Goal: Task Accomplishment & Management: Manage account settings

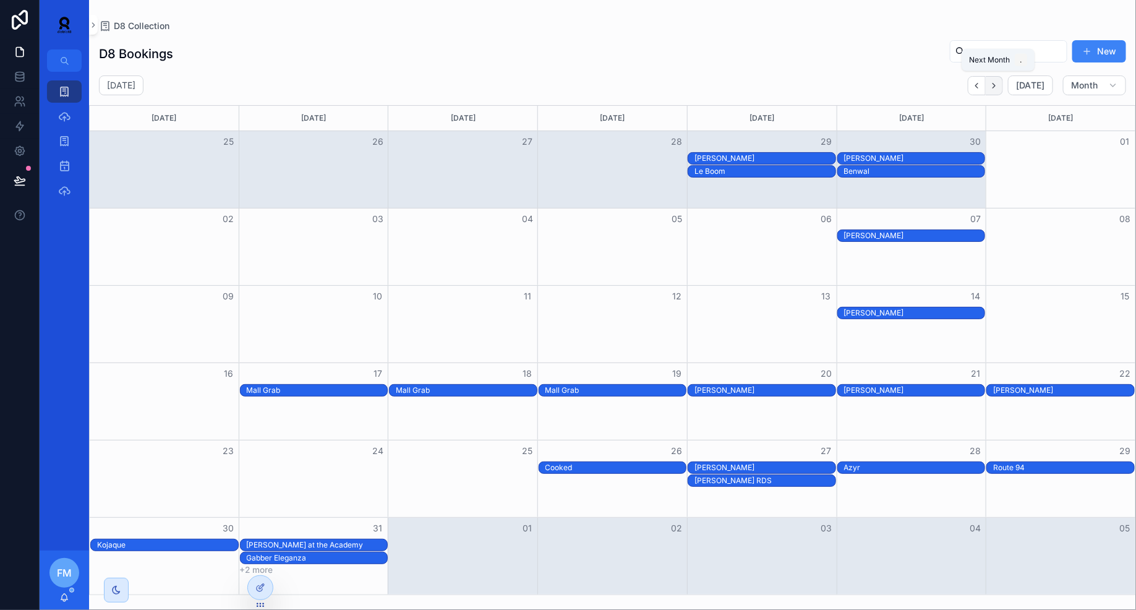
click at [996, 86] on icon "Next" at bounding box center [993, 85] width 9 height 9
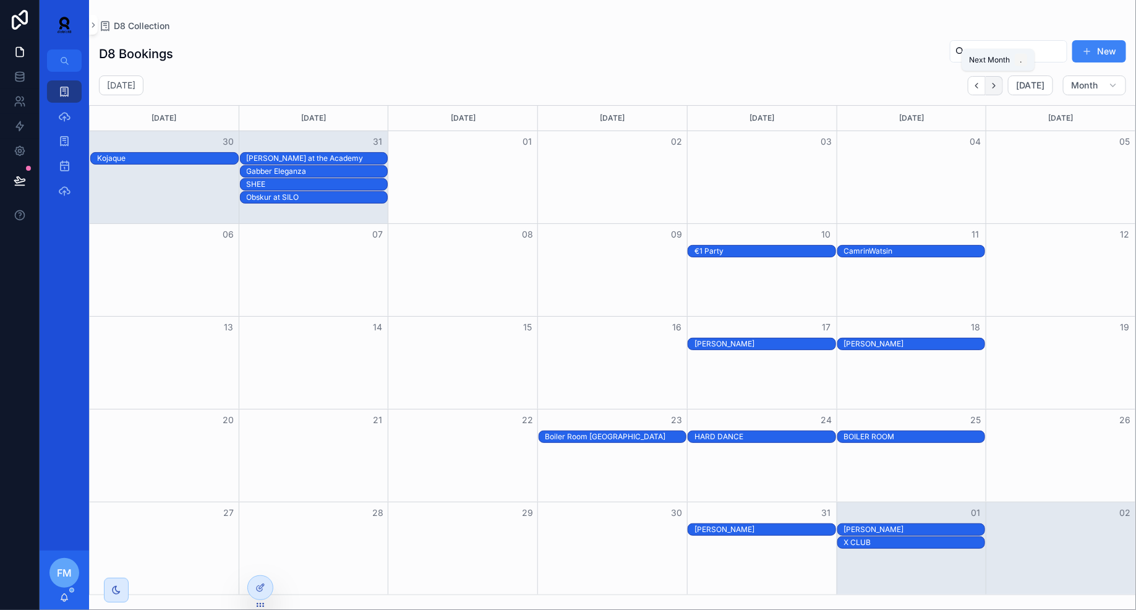
click at [998, 81] on icon "Next" at bounding box center [993, 85] width 9 height 9
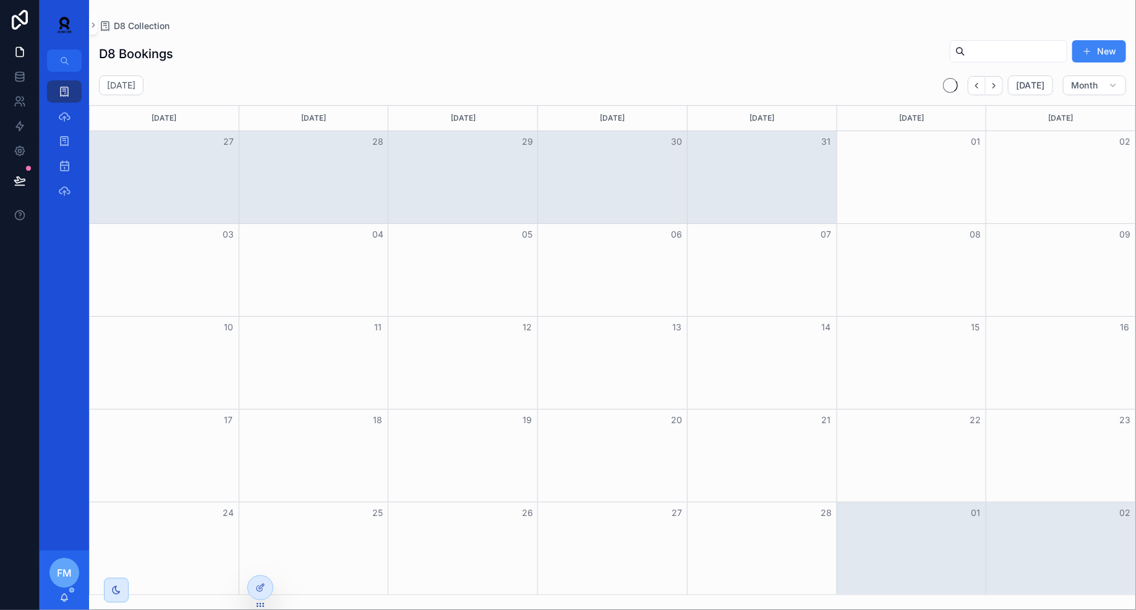
click at [998, 81] on icon "Next" at bounding box center [993, 85] width 9 height 9
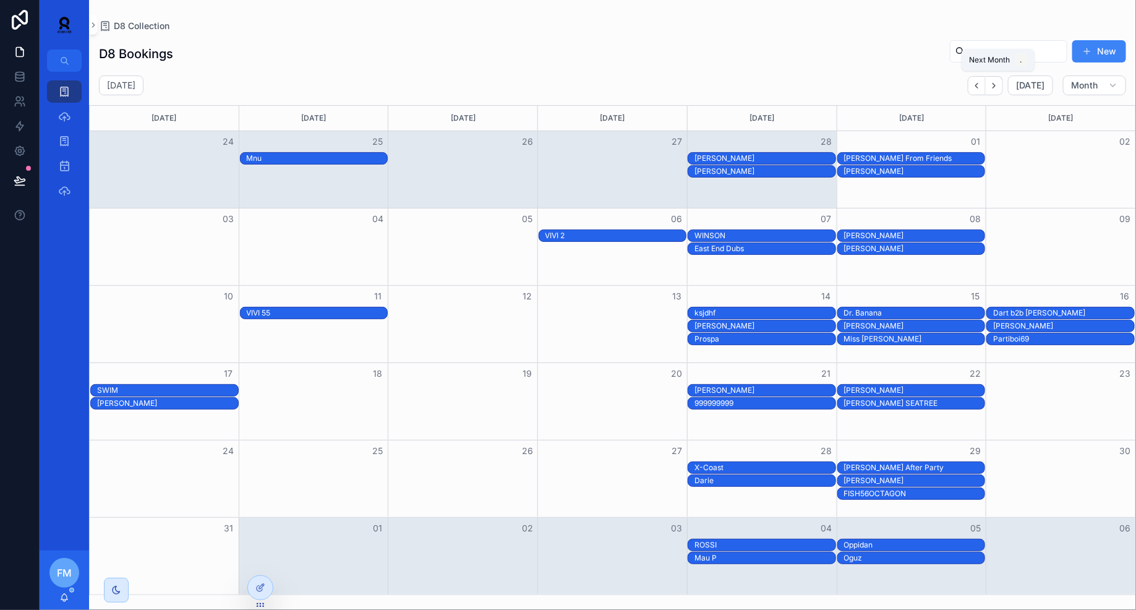
click at [998, 81] on icon "Next" at bounding box center [993, 85] width 9 height 9
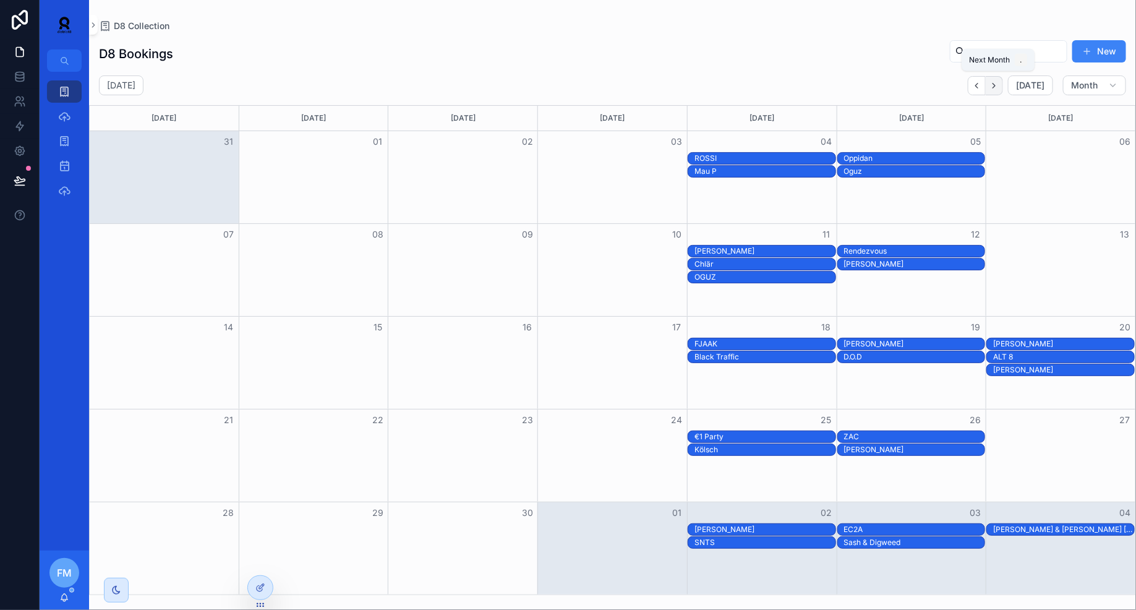
click at [1003, 83] on button "Next" at bounding box center [993, 85] width 17 height 19
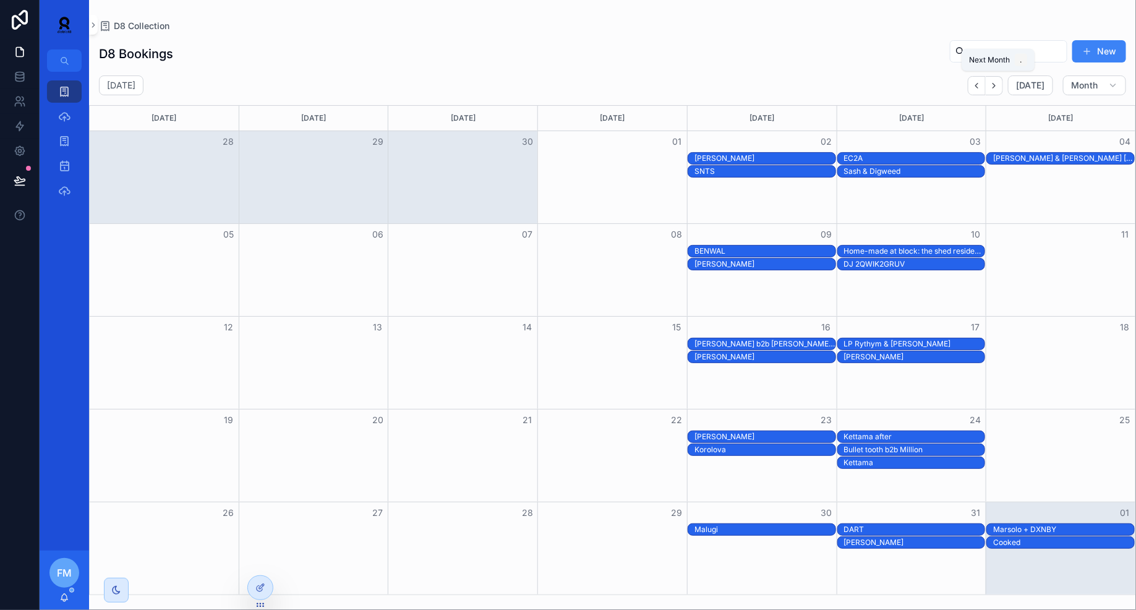
click at [1003, 83] on button "Next" at bounding box center [993, 85] width 17 height 19
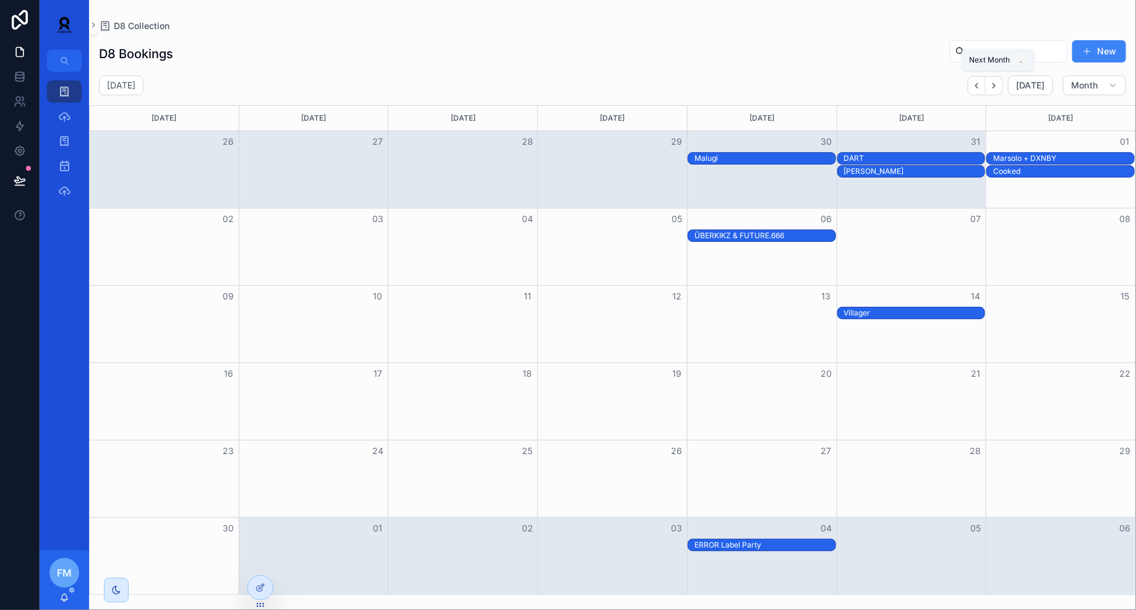
click at [1003, 83] on button "Next" at bounding box center [993, 85] width 17 height 19
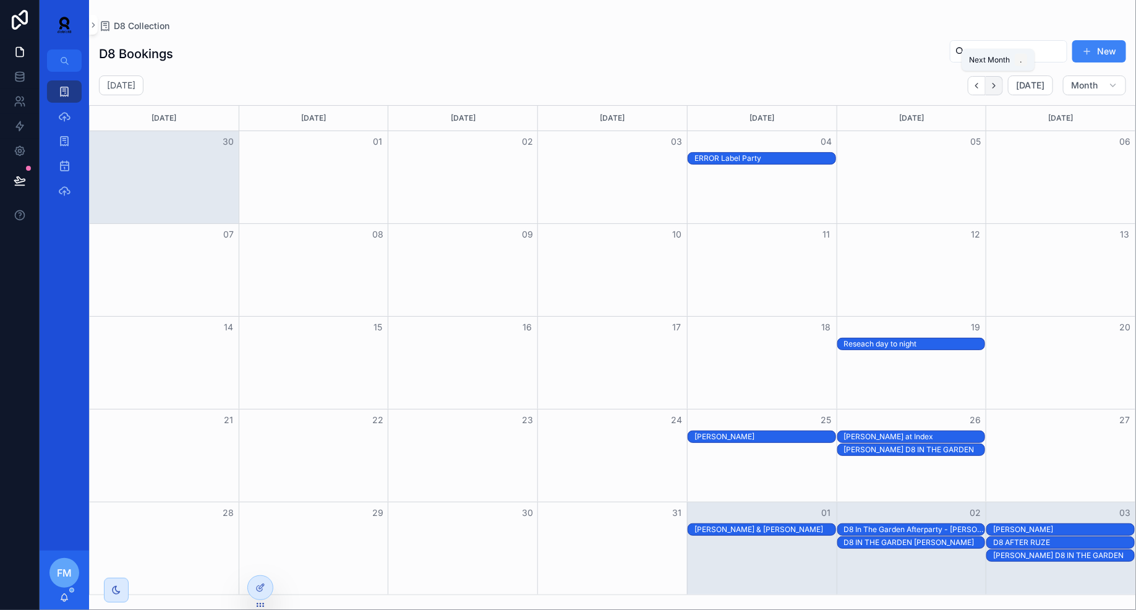
click at [991, 85] on button "Next" at bounding box center [993, 85] width 17 height 19
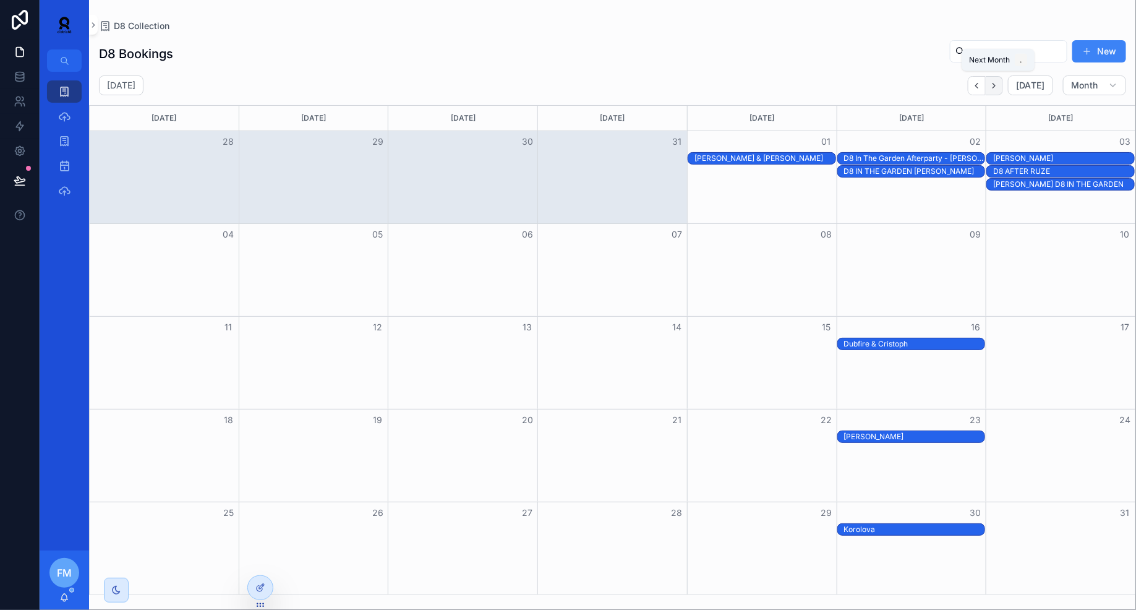
click at [1003, 83] on button "Next" at bounding box center [993, 85] width 17 height 19
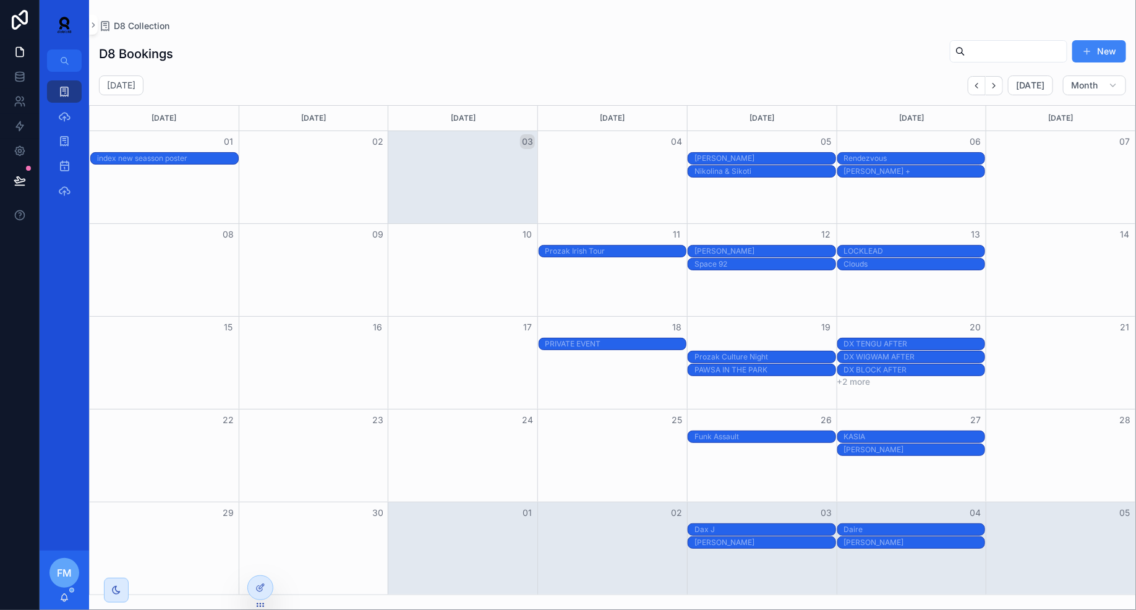
click at [726, 340] on div "PAWSA AFTER AT INDEX" at bounding box center [764, 344] width 141 height 10
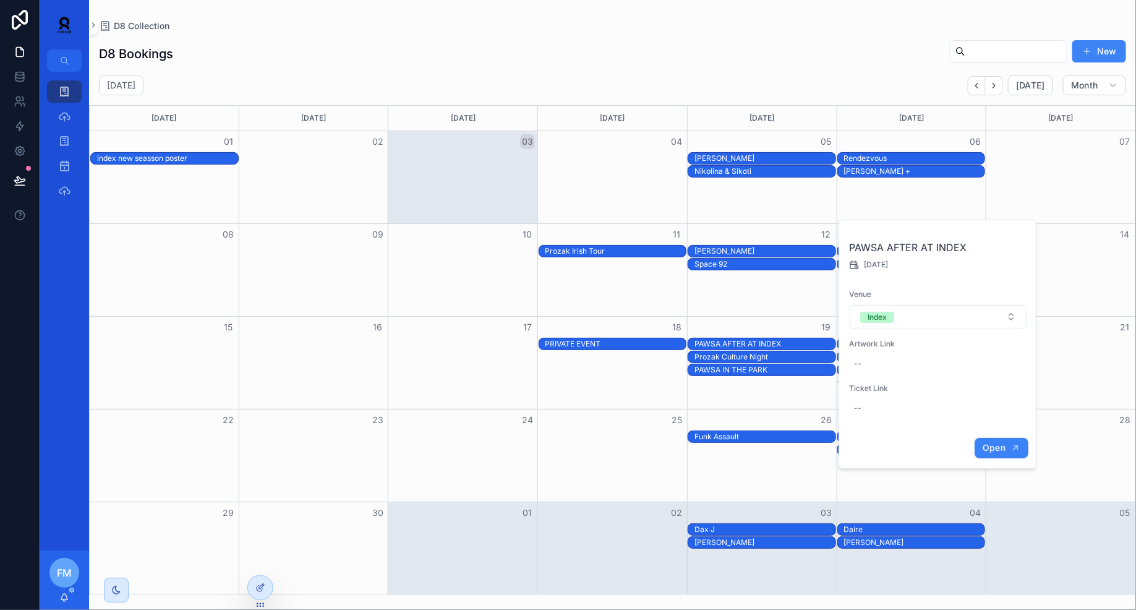
click at [998, 443] on span "Open" at bounding box center [993, 447] width 23 height 11
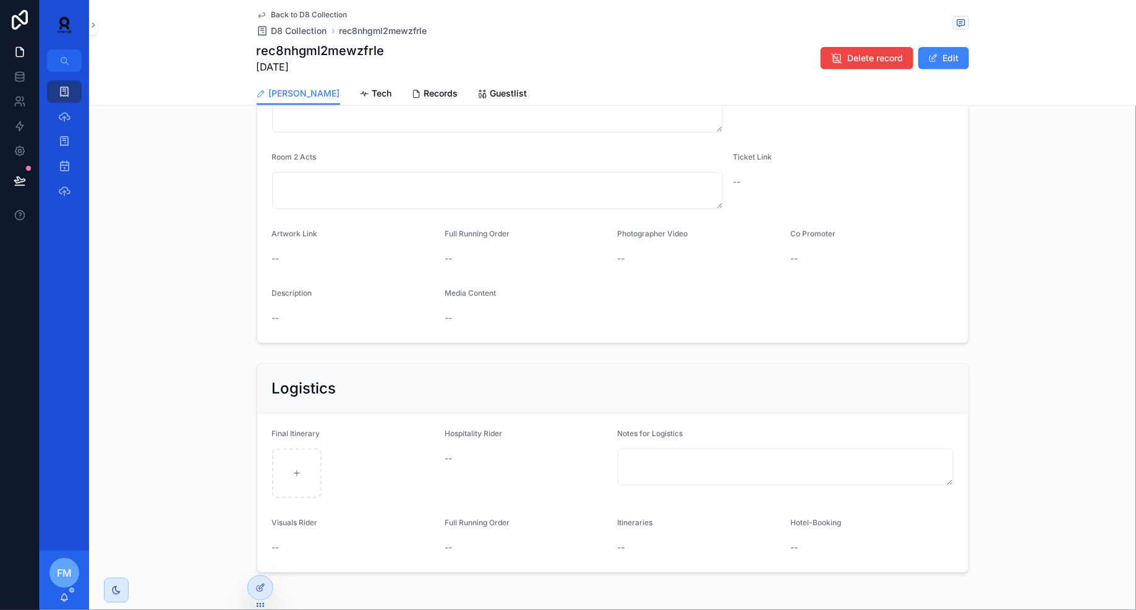
scroll to position [281, 0]
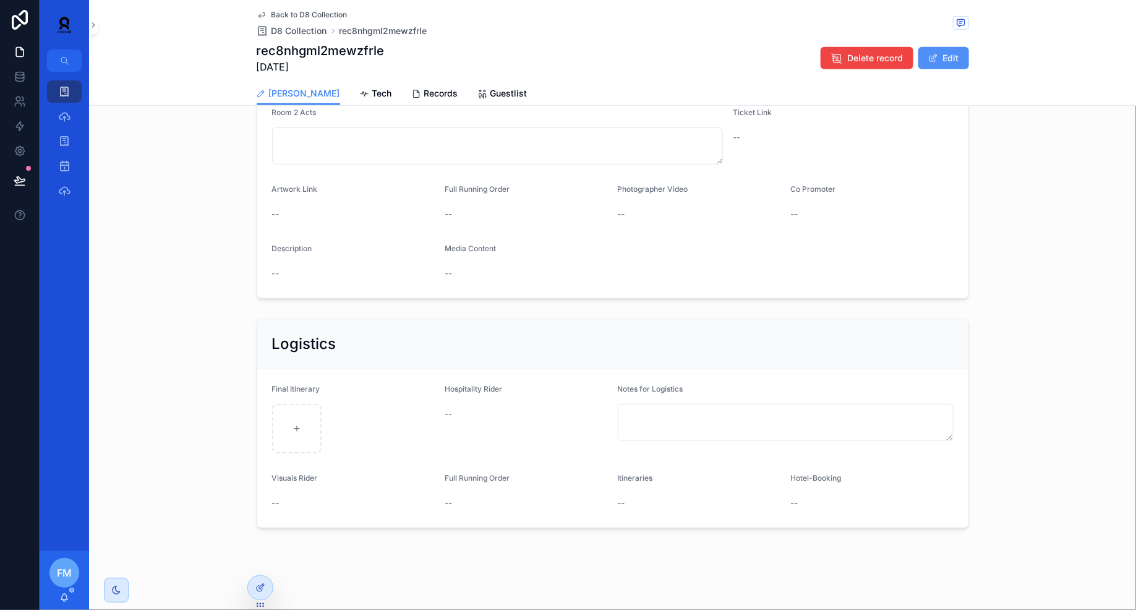
click at [954, 66] on button "Edit" at bounding box center [943, 58] width 51 height 22
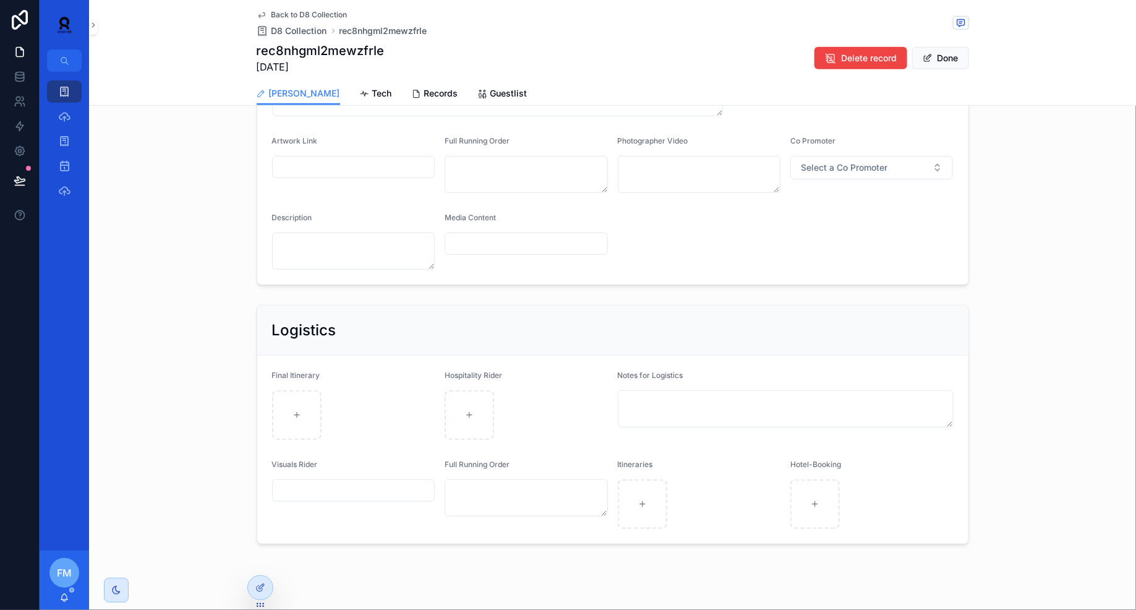
scroll to position [363, 0]
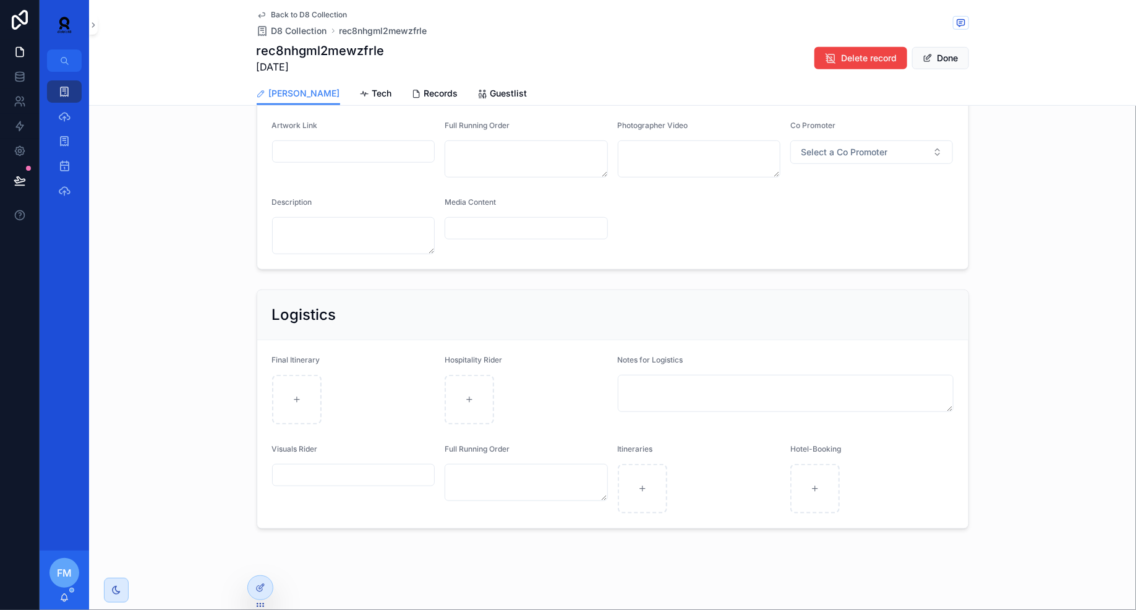
click at [321, 470] on input "scrollable content" at bounding box center [354, 474] width 162 height 17
paste input "**********"
type input "**********"
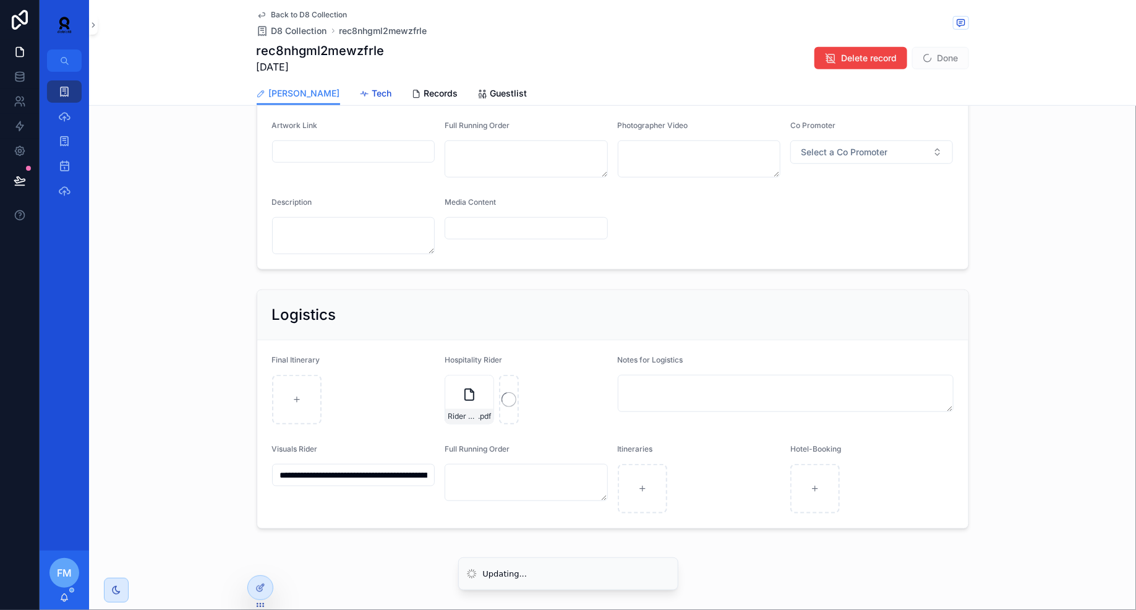
click at [372, 95] on span "Tech" at bounding box center [382, 93] width 20 height 12
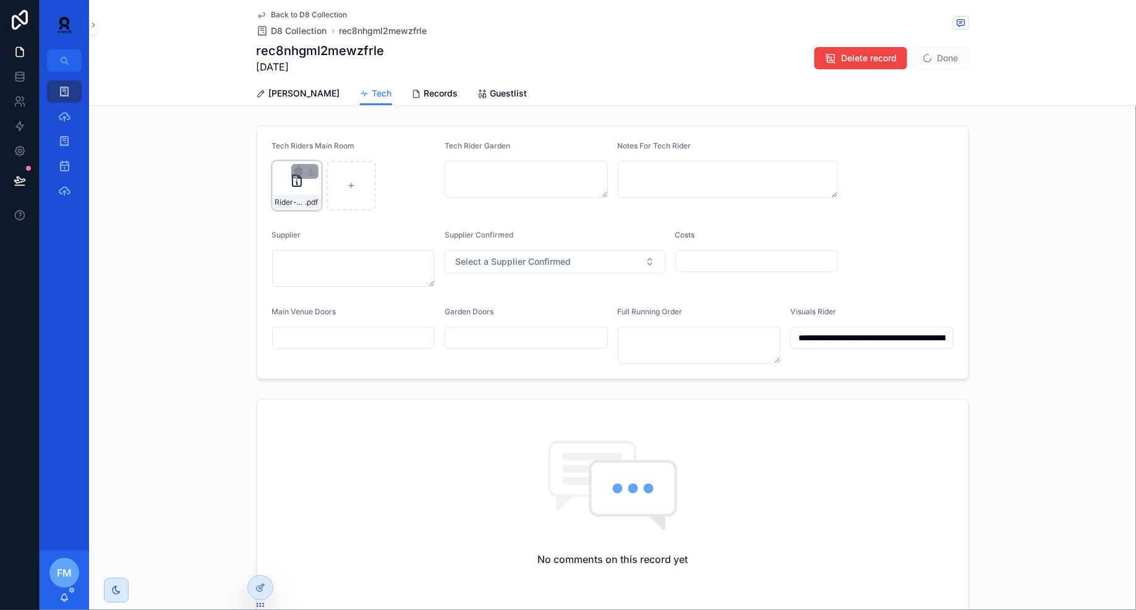
click at [281, 193] on div "Rider-Jamback- .pdf" at bounding box center [296, 185] width 49 height 49
